Goal: Information Seeking & Learning: Compare options

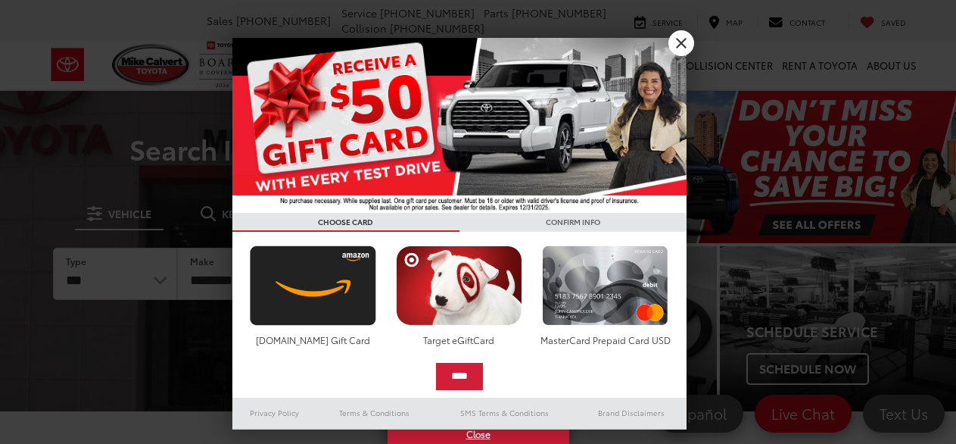
click at [675, 42] on link "X" at bounding box center [682, 43] width 26 height 26
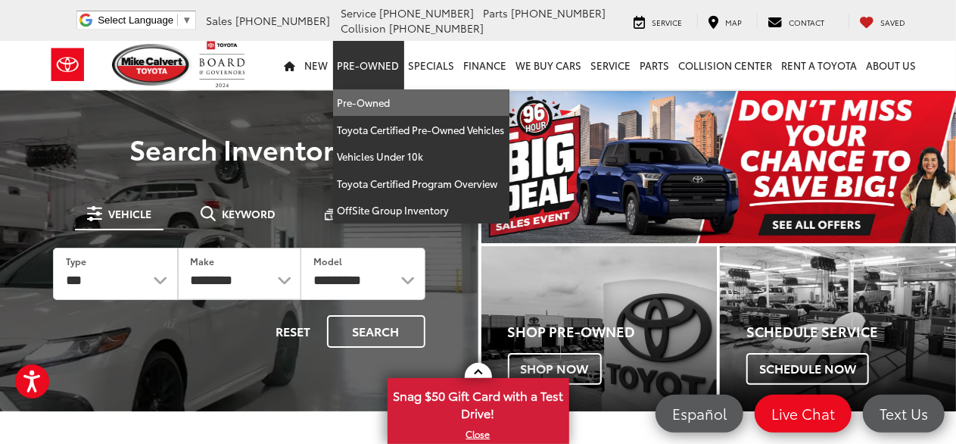
click at [382, 97] on link "Pre-Owned" at bounding box center [421, 102] width 176 height 27
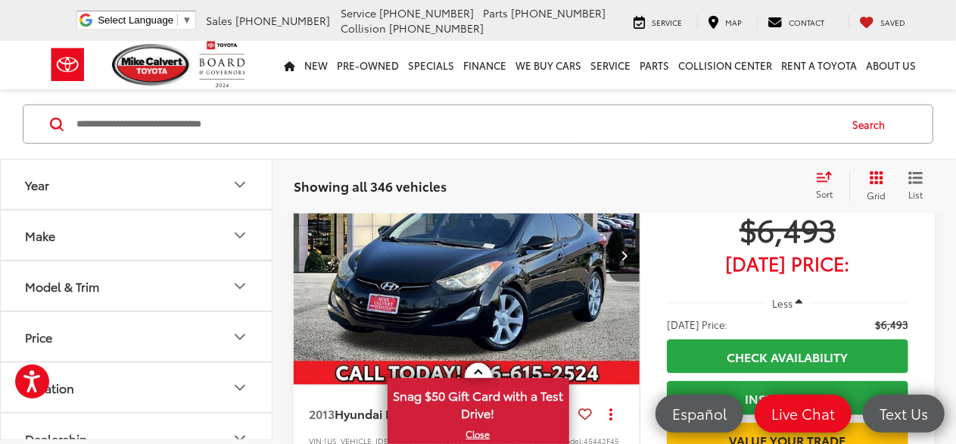
click at [125, 226] on button "Make" at bounding box center [137, 234] width 273 height 49
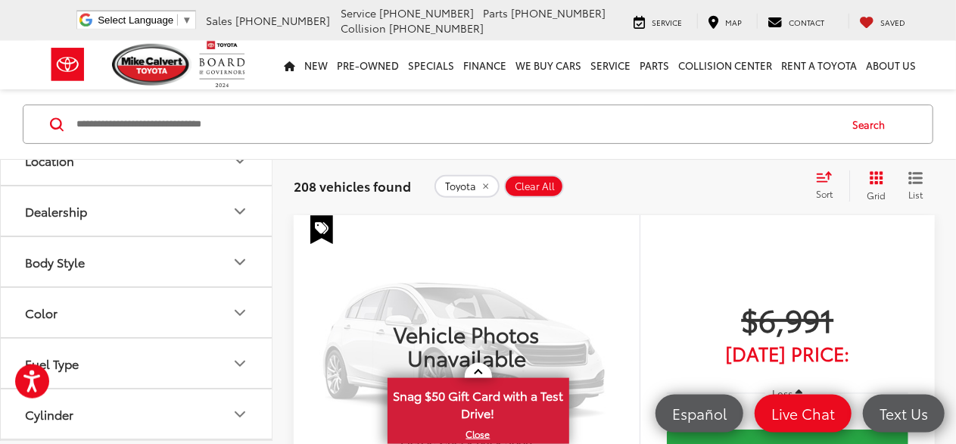
scroll to position [727, 0]
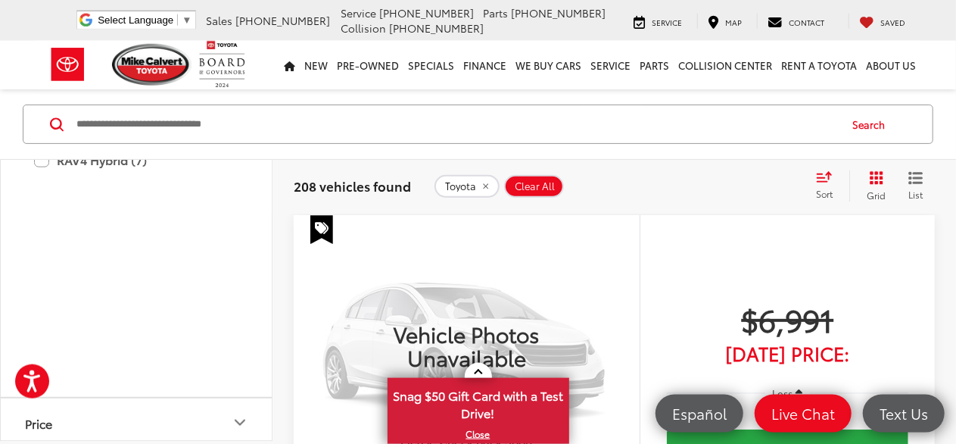
scroll to position [1181, 0]
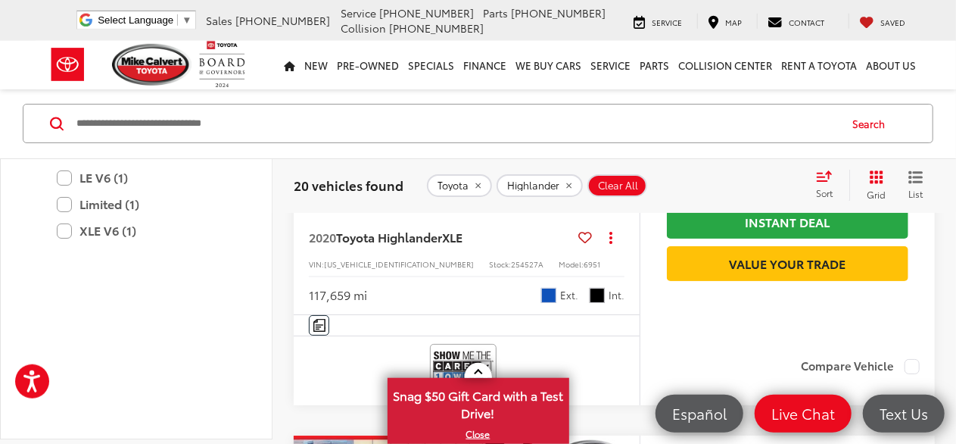
scroll to position [2870, 0]
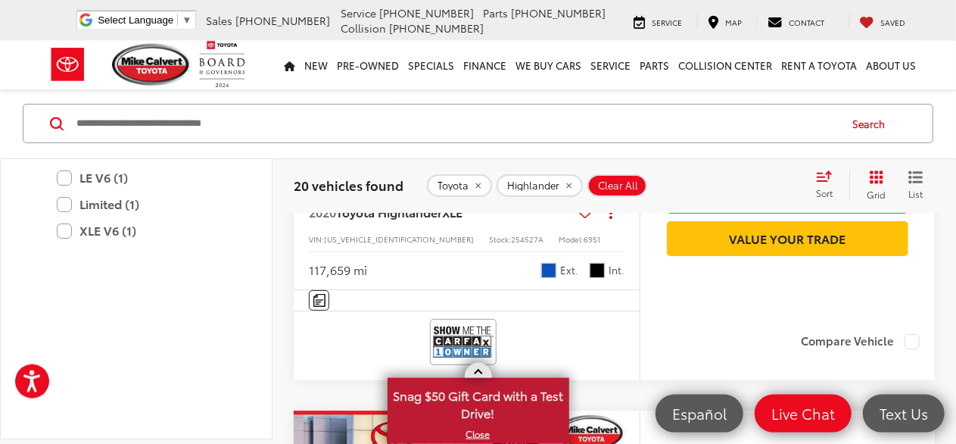
click at [466, 432] on link "X" at bounding box center [478, 433] width 179 height 17
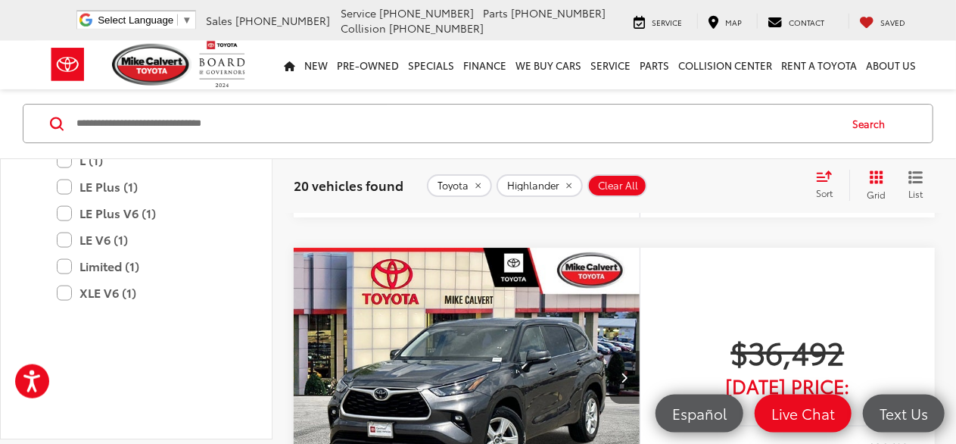
scroll to position [1090, 0]
click at [36, 58] on label "Highlander (20)" at bounding box center [136, 44] width 204 height 26
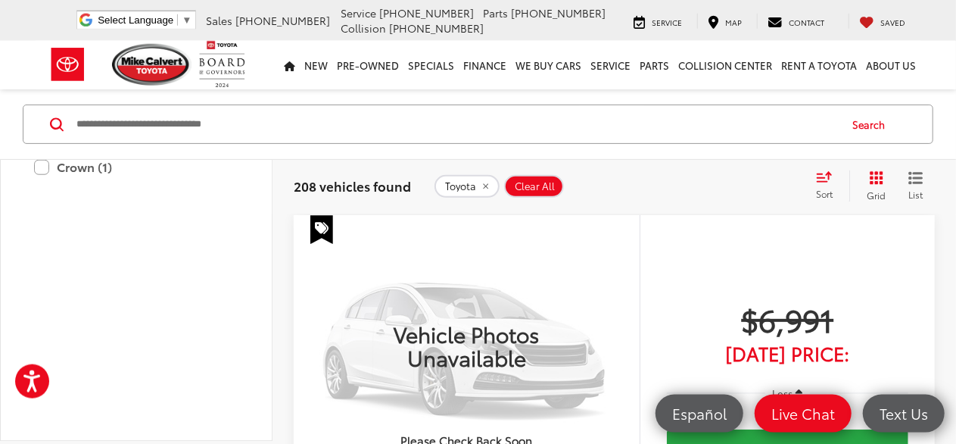
scroll to position [818, 0]
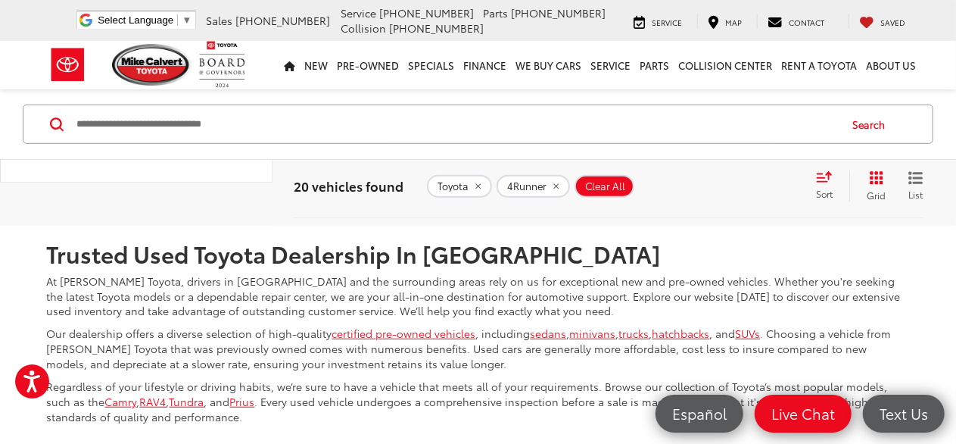
scroll to position [6177, 0]
